Goal: Check status

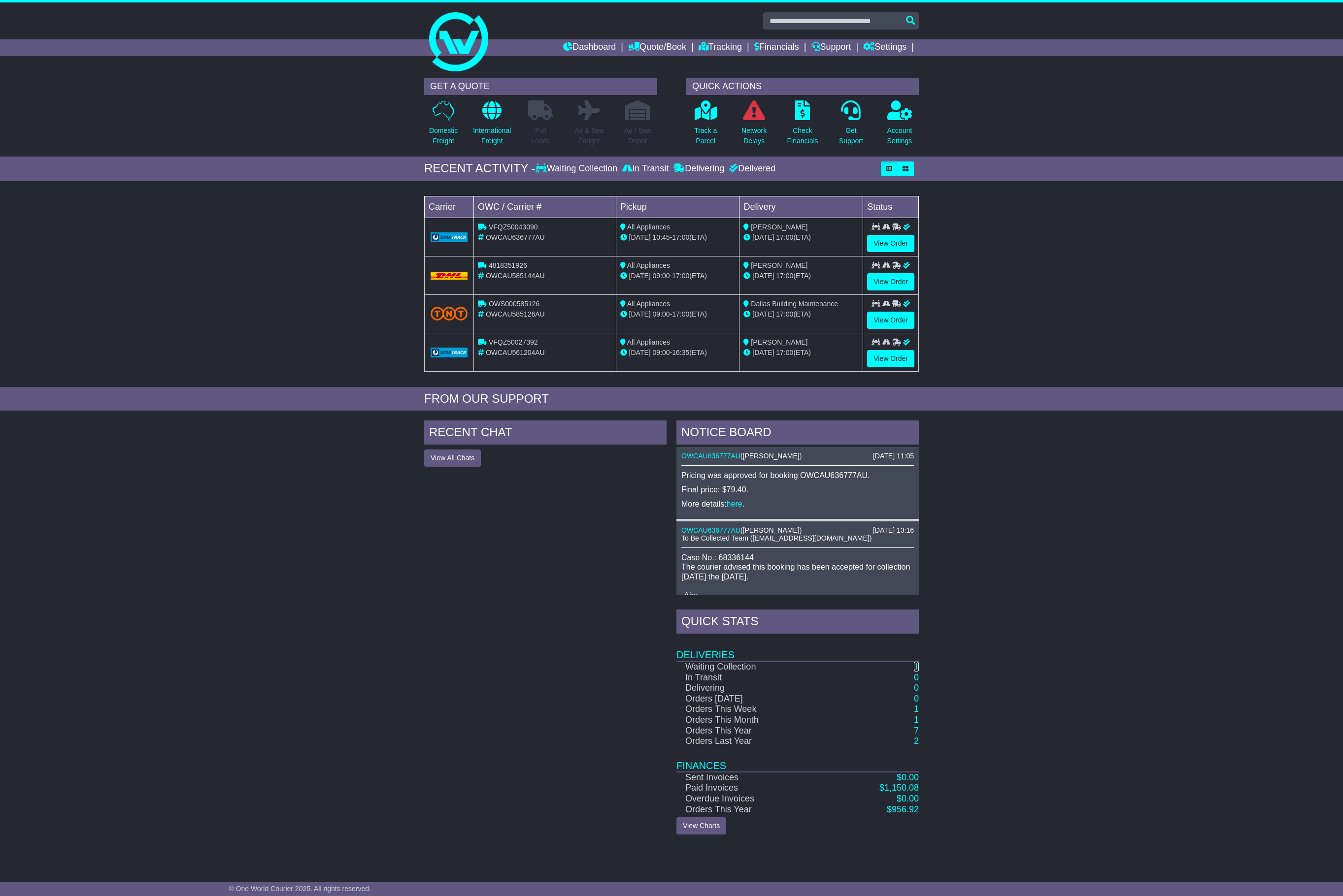
click at [917, 672] on link "1" at bounding box center [917, 667] width 5 height 10
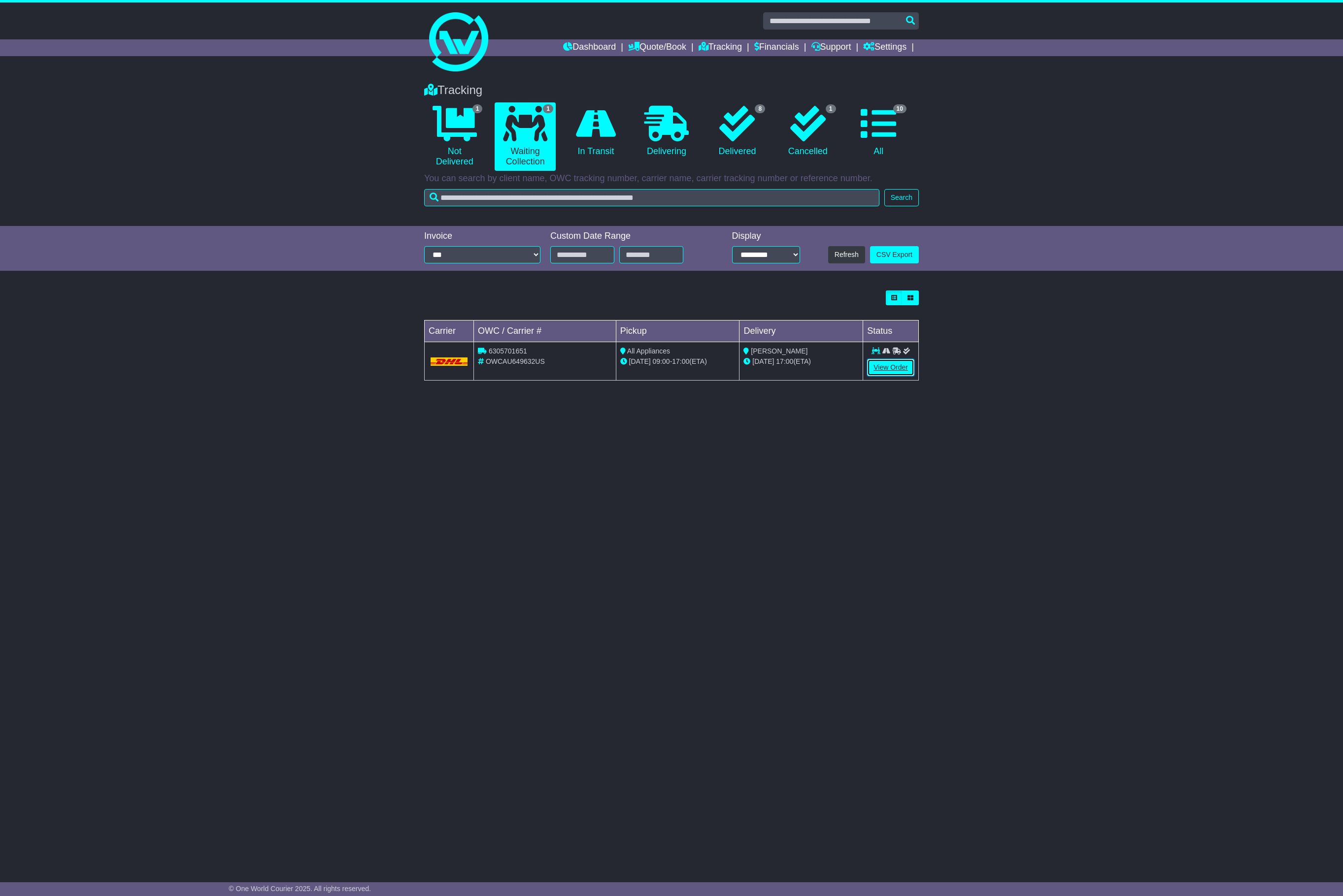
click at [884, 372] on link "View Order" at bounding box center [890, 367] width 47 height 17
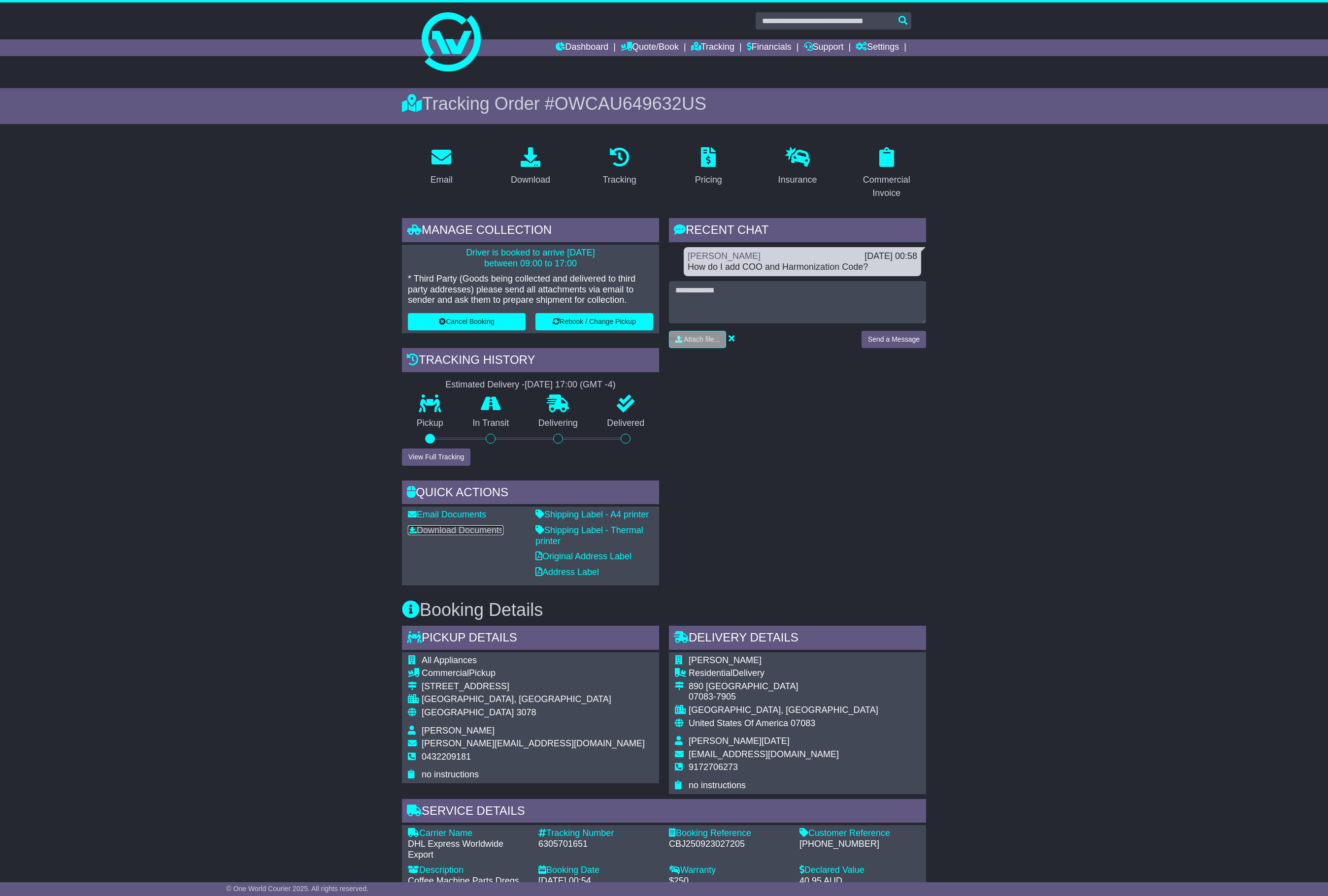
click at [474, 527] on link "Download Documents" at bounding box center [456, 530] width 96 height 10
click at [902, 183] on div "Commercial Invoice" at bounding box center [887, 186] width 67 height 26
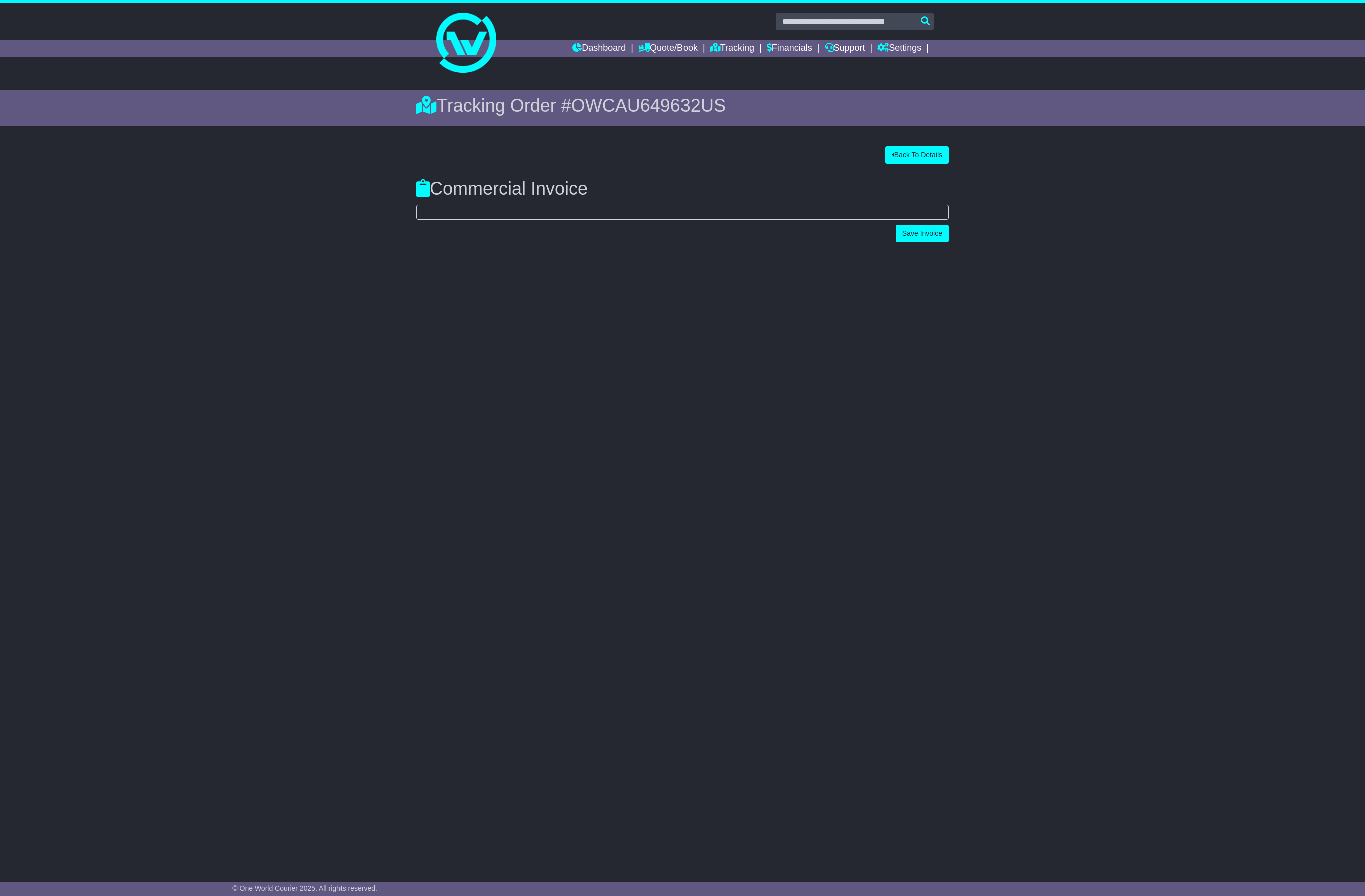
select select "**"
click at [589, 234] on label "Yes" at bounding box center [586, 230] width 13 height 10
